Goal: Task Accomplishment & Management: Manage account settings

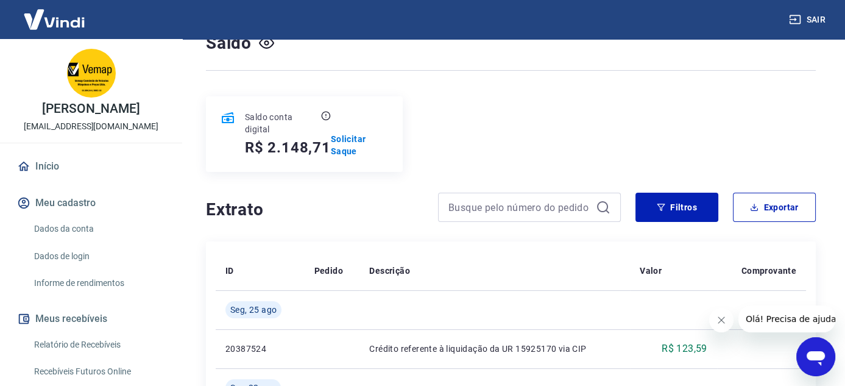
scroll to position [122, 0]
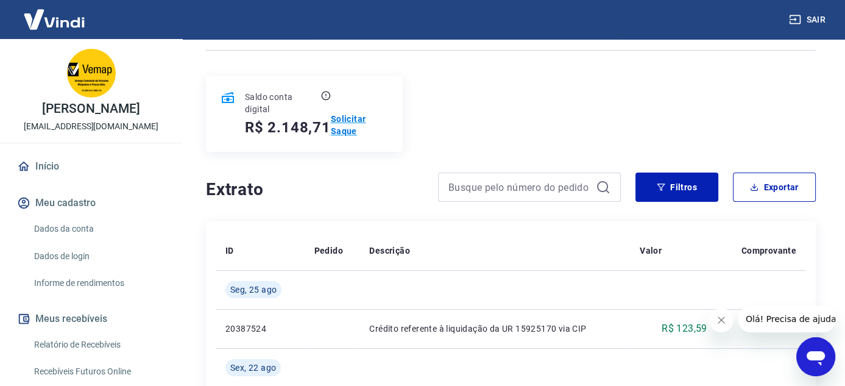
click at [354, 122] on p "Solicitar Saque" at bounding box center [359, 125] width 57 height 24
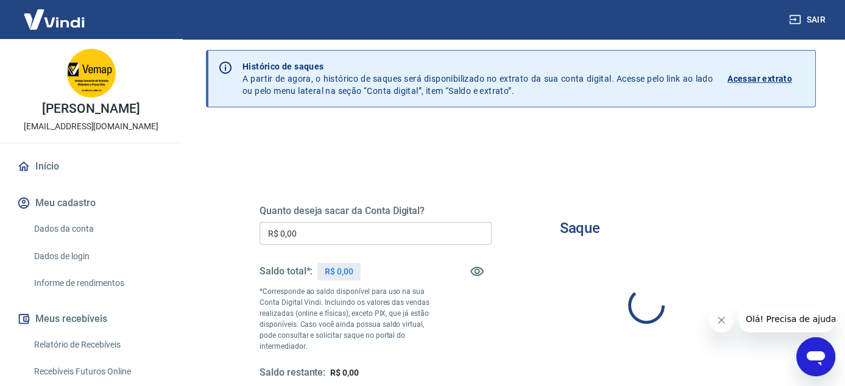
scroll to position [61, 0]
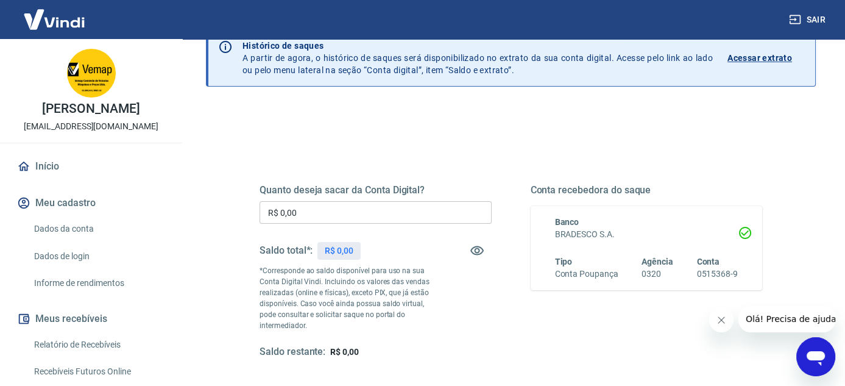
click at [314, 210] on input "R$ 0,00" at bounding box center [376, 212] width 232 height 23
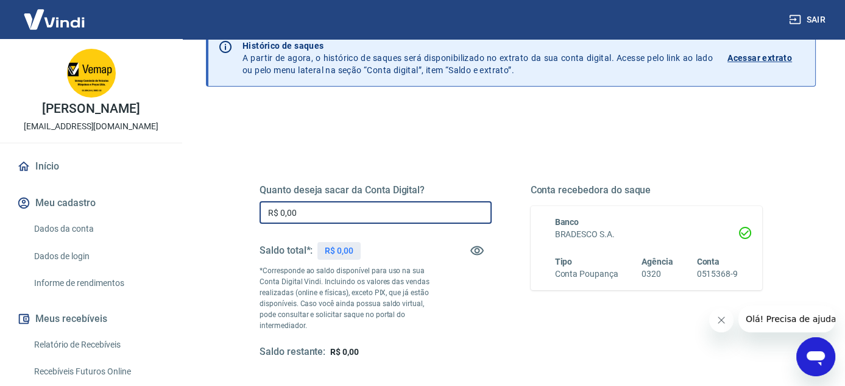
click at [314, 210] on input "R$ 0,00" at bounding box center [376, 212] width 232 height 23
type input "R$ 982,45"
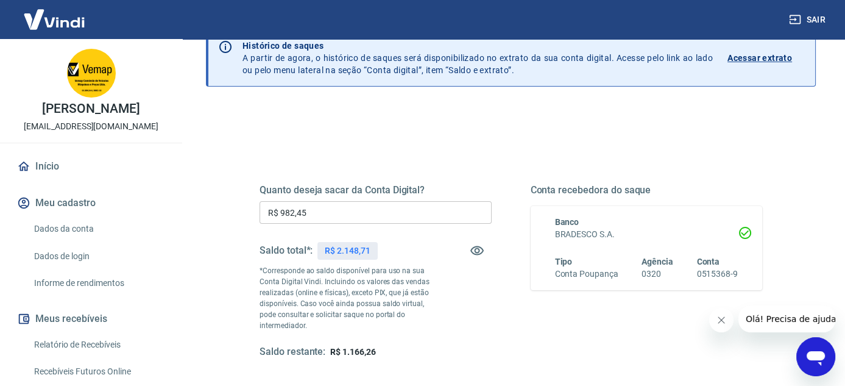
click at [183, 273] on div "Saque Histórico de saques A partir de agora, o histórico de saques será disponi…" at bounding box center [511, 221] width 669 height 486
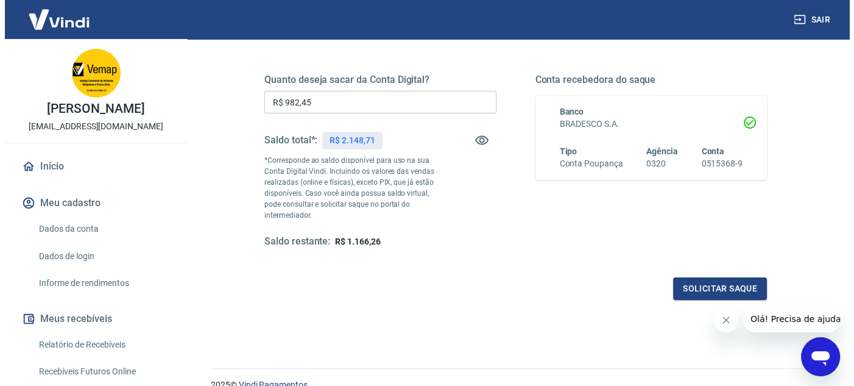
scroll to position [183, 0]
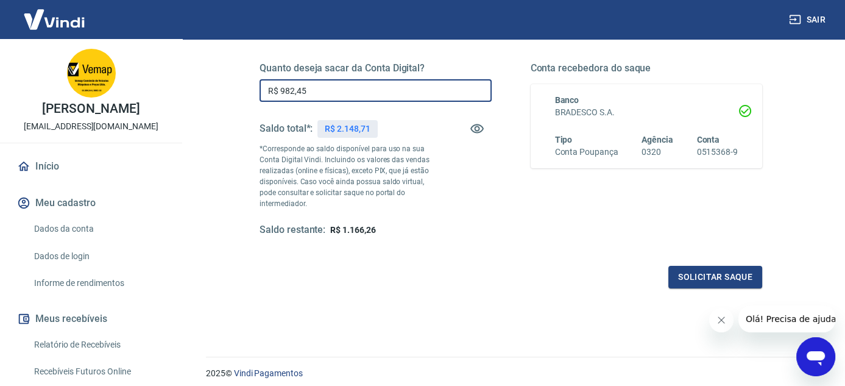
click at [338, 94] on input "R$ 982,45" at bounding box center [376, 90] width 232 height 23
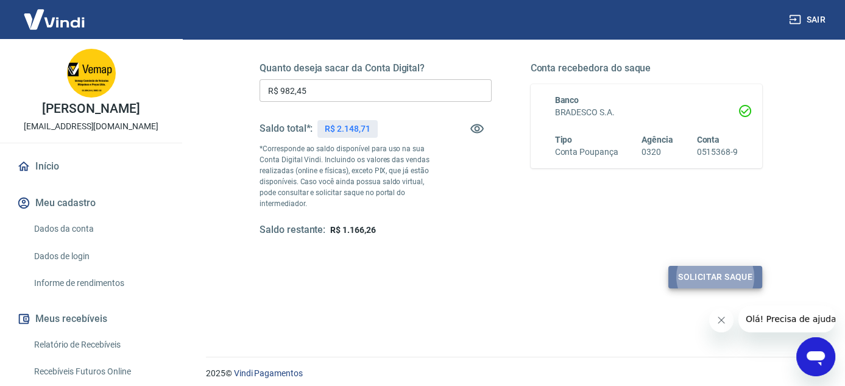
click at [690, 275] on button "Solicitar saque" at bounding box center [716, 277] width 94 height 23
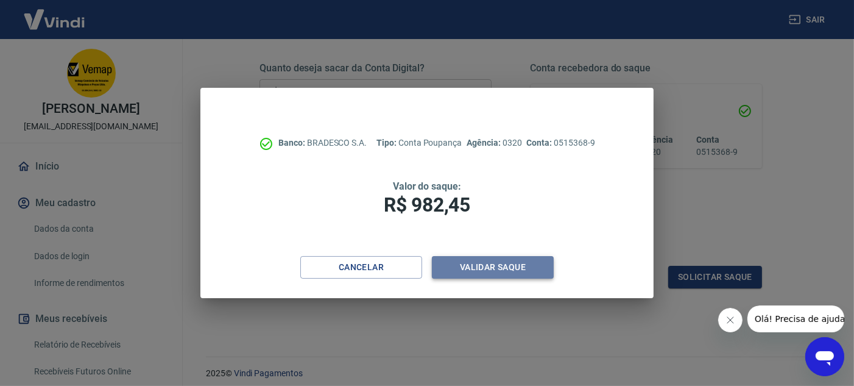
click at [471, 265] on button "Validar saque" at bounding box center [493, 267] width 122 height 23
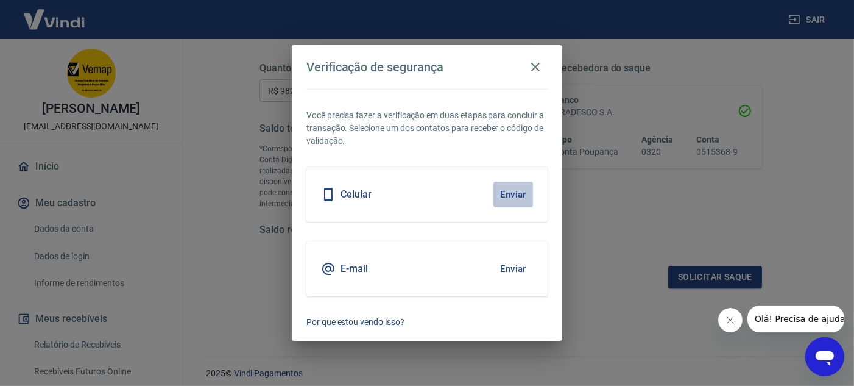
drag, startPoint x: 521, startPoint y: 192, endPoint x: 488, endPoint y: 201, distance: 34.7
click at [519, 192] on button "Enviar" at bounding box center [514, 195] width 40 height 26
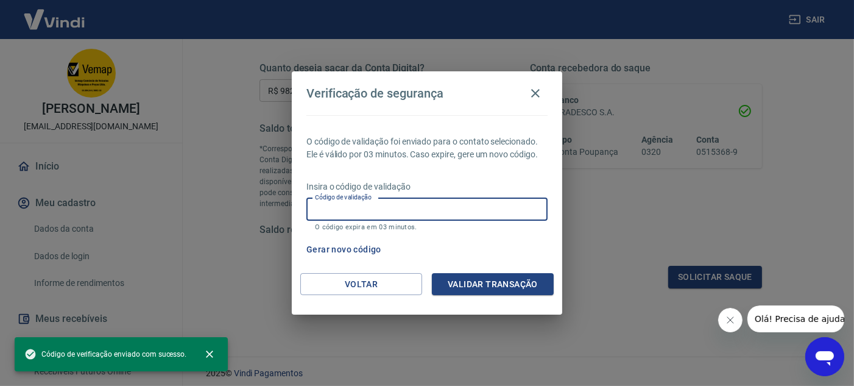
click at [444, 206] on input "Código de validação" at bounding box center [427, 209] width 241 height 23
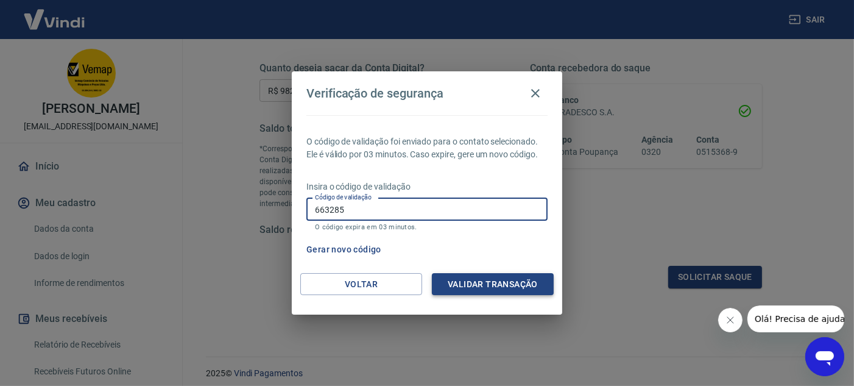
type input "663285"
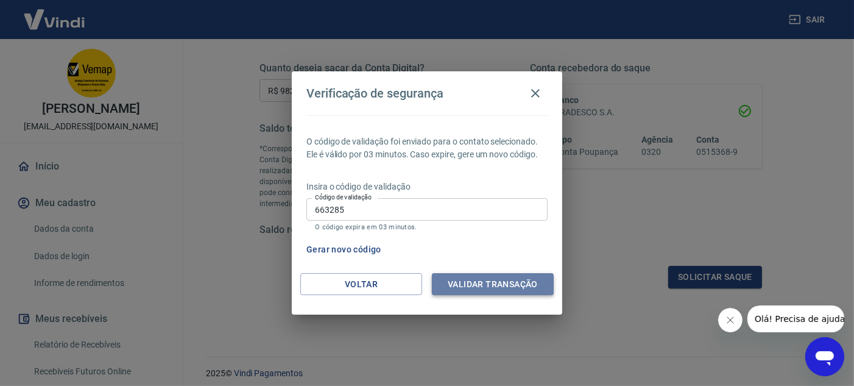
click at [490, 280] on button "Validar transação" at bounding box center [493, 284] width 122 height 23
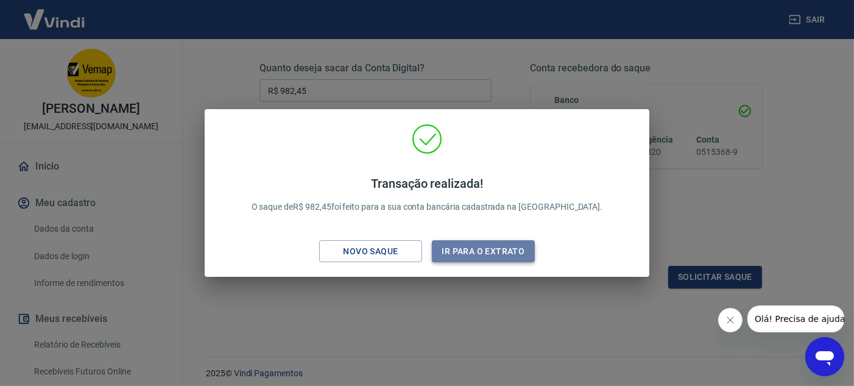
click at [486, 249] on button "Ir para o extrato" at bounding box center [483, 251] width 103 height 23
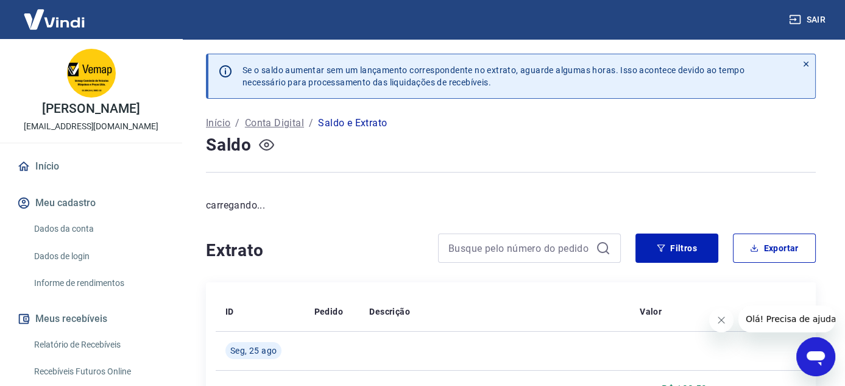
click at [266, 143] on icon "button" at bounding box center [266, 144] width 15 height 15
click at [270, 141] on icon "button" at bounding box center [266, 144] width 15 height 15
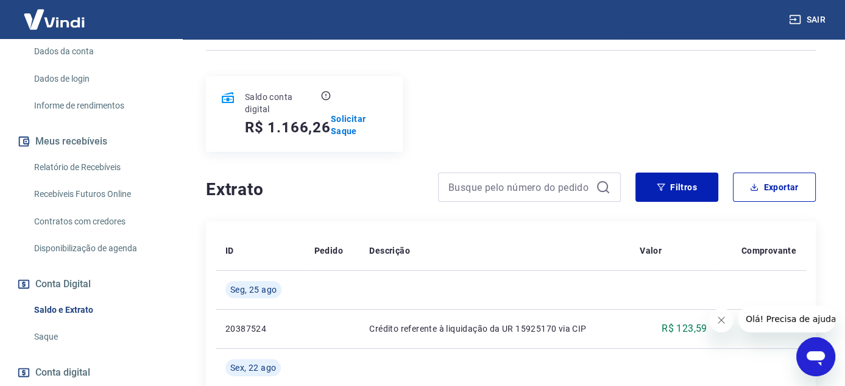
scroll to position [244, 0]
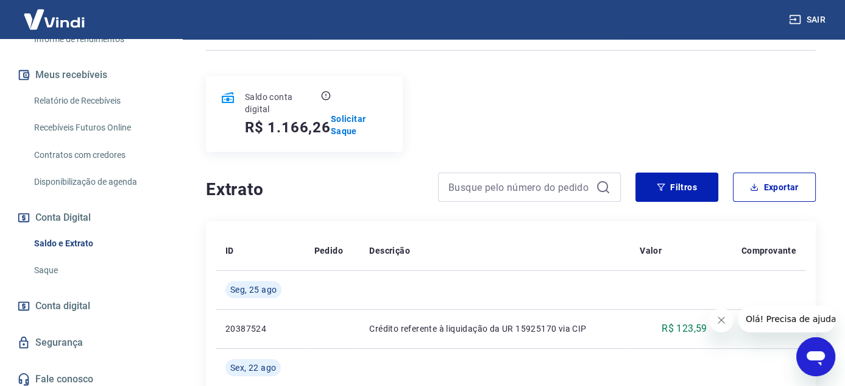
drag, startPoint x: 68, startPoint y: 252, endPoint x: 124, endPoint y: 283, distance: 63.3
click at [68, 252] on link "Saldo e Extrato" at bounding box center [98, 243] width 138 height 25
